Goal: Transaction & Acquisition: Obtain resource

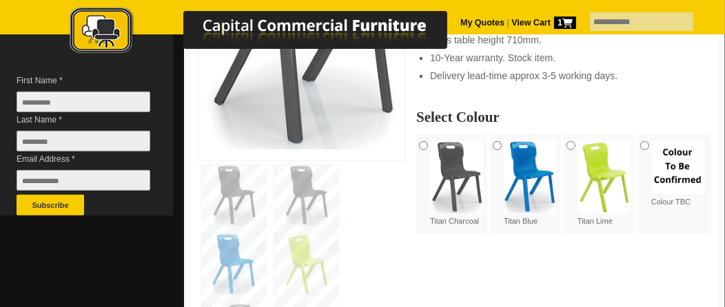
scroll to position [413, 0]
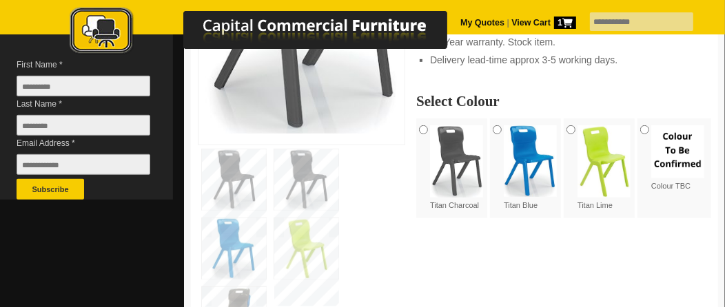
click at [306, 246] on img at bounding box center [306, 248] width 64 height 61
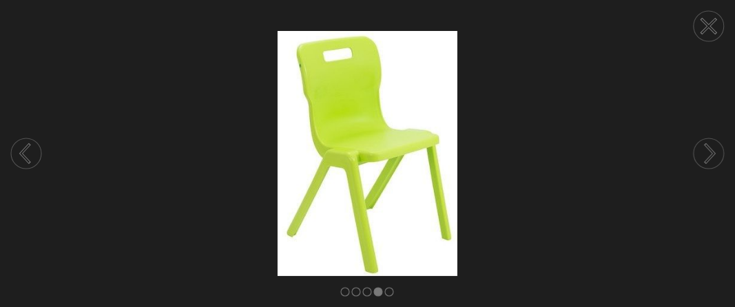
click at [710, 153] on circle at bounding box center [709, 154] width 30 height 30
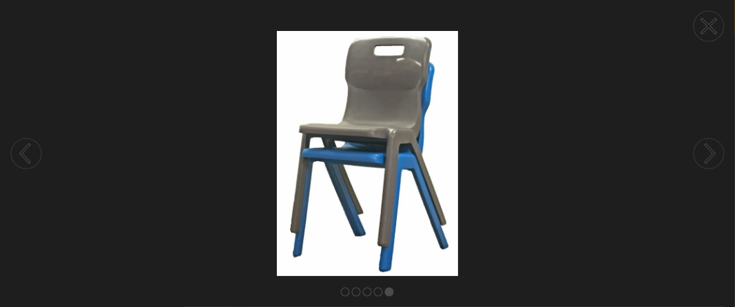
click at [710, 152] on circle at bounding box center [709, 154] width 30 height 30
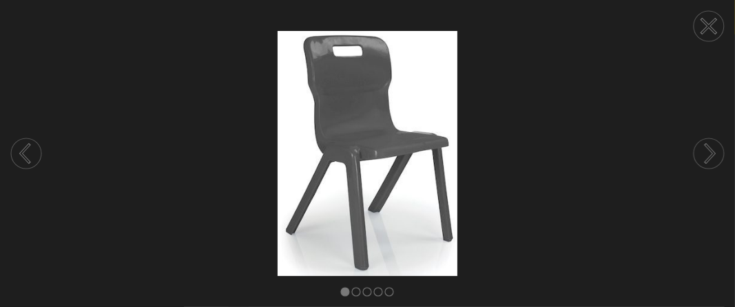
click at [712, 156] on icon at bounding box center [710, 154] width 8 height 18
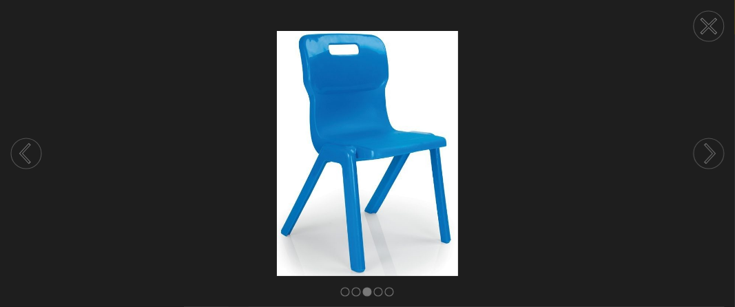
click at [712, 156] on icon at bounding box center [710, 154] width 8 height 18
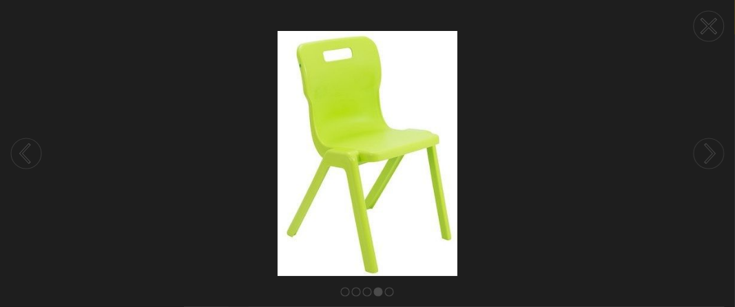
click at [712, 156] on icon at bounding box center [710, 154] width 8 height 18
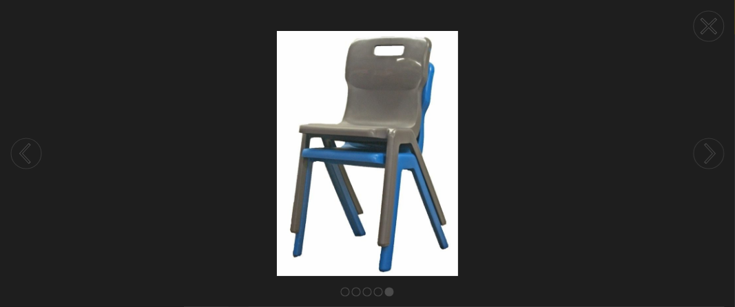
click at [712, 156] on icon at bounding box center [710, 154] width 8 height 18
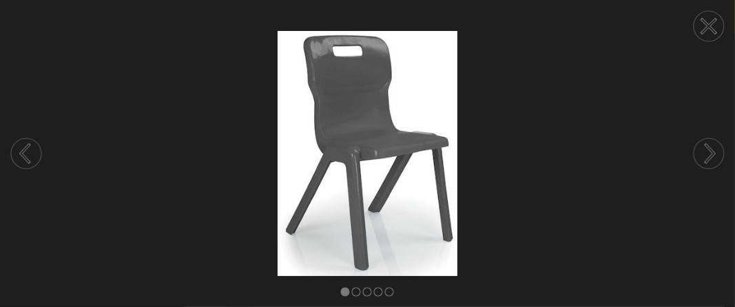
click at [712, 156] on icon at bounding box center [710, 154] width 8 height 18
click at [708, 26] on icon at bounding box center [709, 26] width 14 height 14
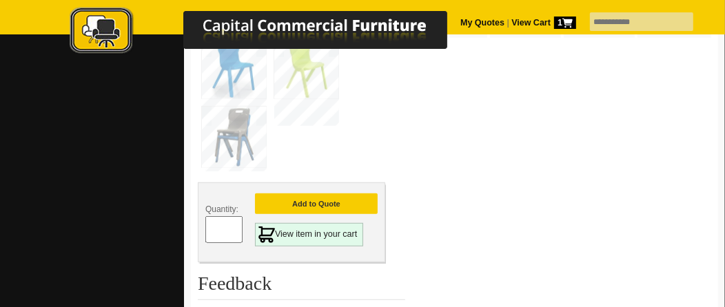
scroll to position [619, 0]
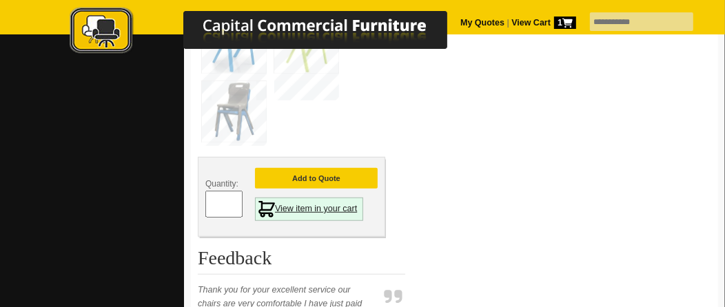
click at [314, 208] on link "View item in your cart" at bounding box center [309, 209] width 108 height 23
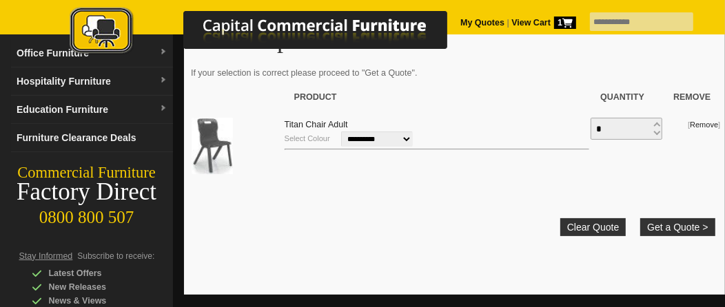
scroll to position [137, 0]
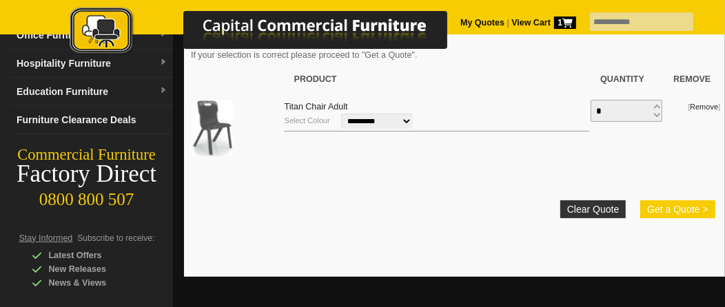
click at [668, 218] on button "Get a Quote >" at bounding box center [677, 210] width 74 height 18
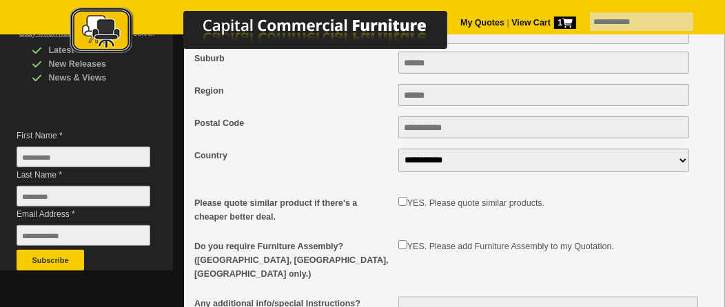
scroll to position [275, 0]
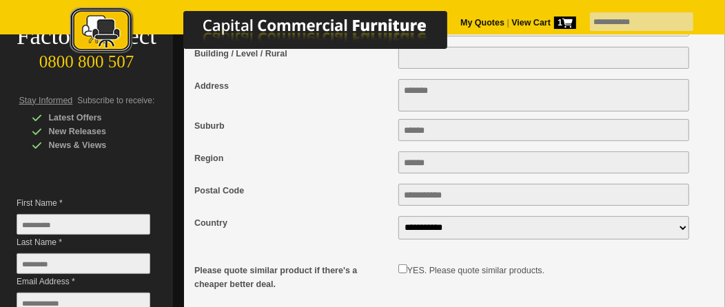
click at [26, 223] on input "First Name *" at bounding box center [84, 224] width 134 height 21
type input "*****"
type input "**"
type input "**********"
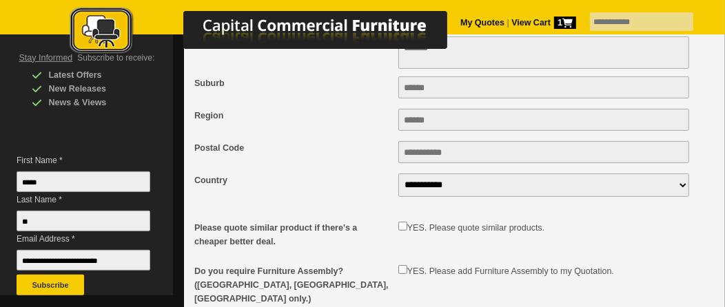
scroll to position [344, 0]
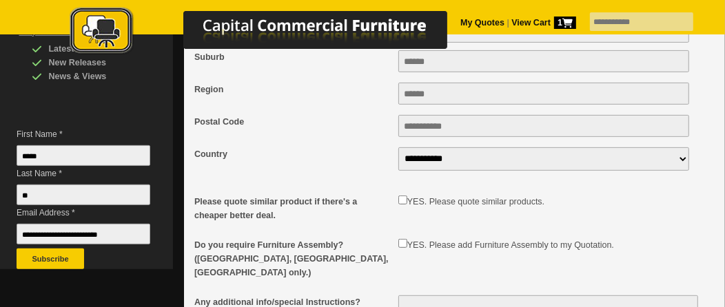
click at [59, 257] on button "Subscribe" at bounding box center [51, 259] width 68 height 21
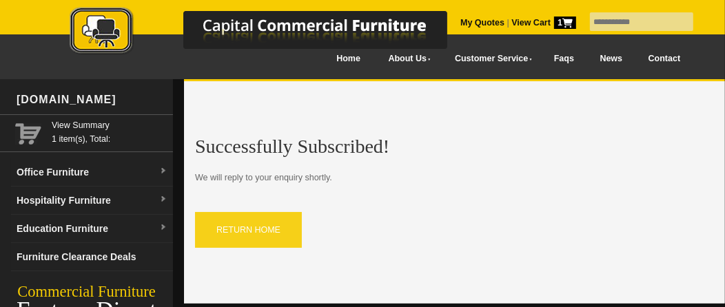
click at [240, 225] on link "RETURN HOME" at bounding box center [248, 230] width 107 height 36
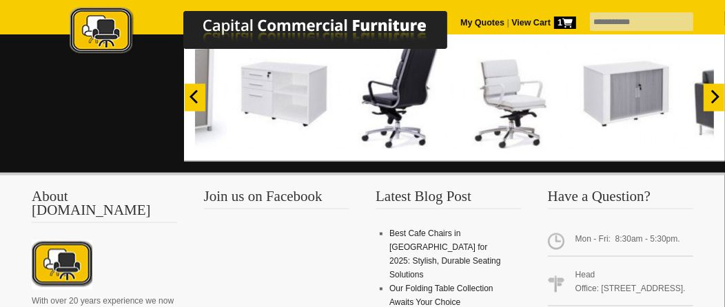
scroll to position [1240, 0]
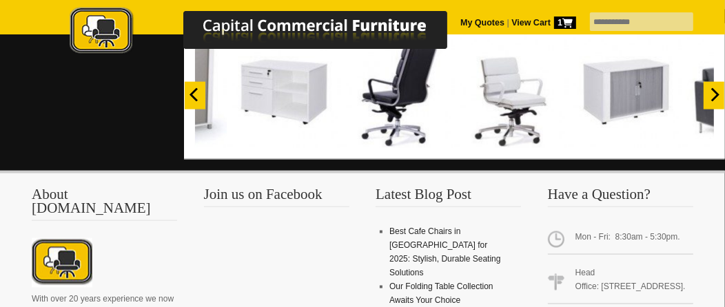
click at [291, 108] on img at bounding box center [284, 91] width 114 height 114
click at [189, 102] on icon "Previous" at bounding box center [195, 95] width 14 height 14
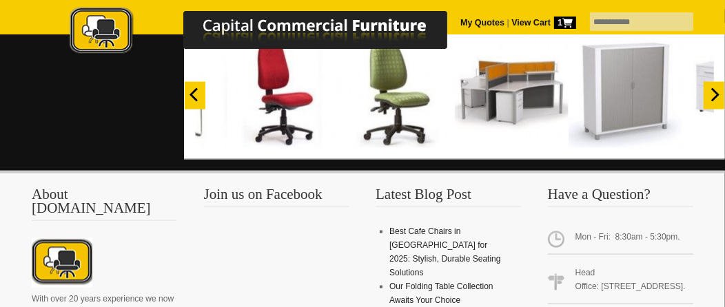
click at [191, 102] on icon "Previous" at bounding box center [195, 95] width 14 height 14
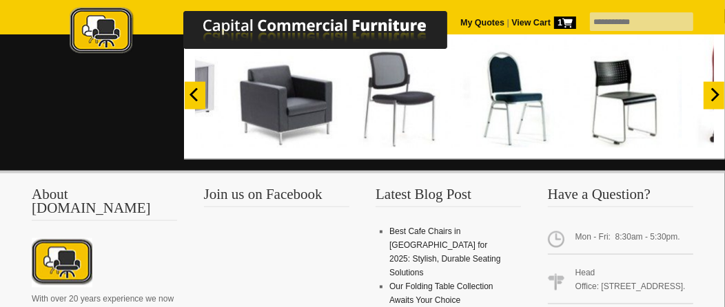
click at [192, 102] on icon "Previous" at bounding box center [193, 95] width 8 height 14
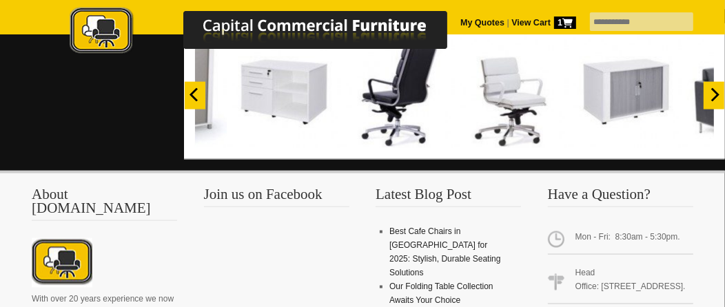
click at [287, 103] on img at bounding box center [284, 91] width 114 height 114
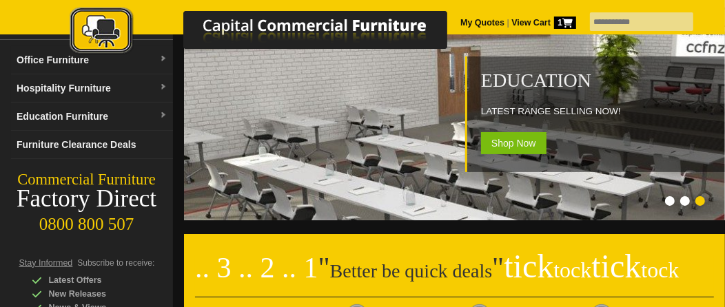
scroll to position [0, 0]
